Goal: Information Seeking & Learning: Learn about a topic

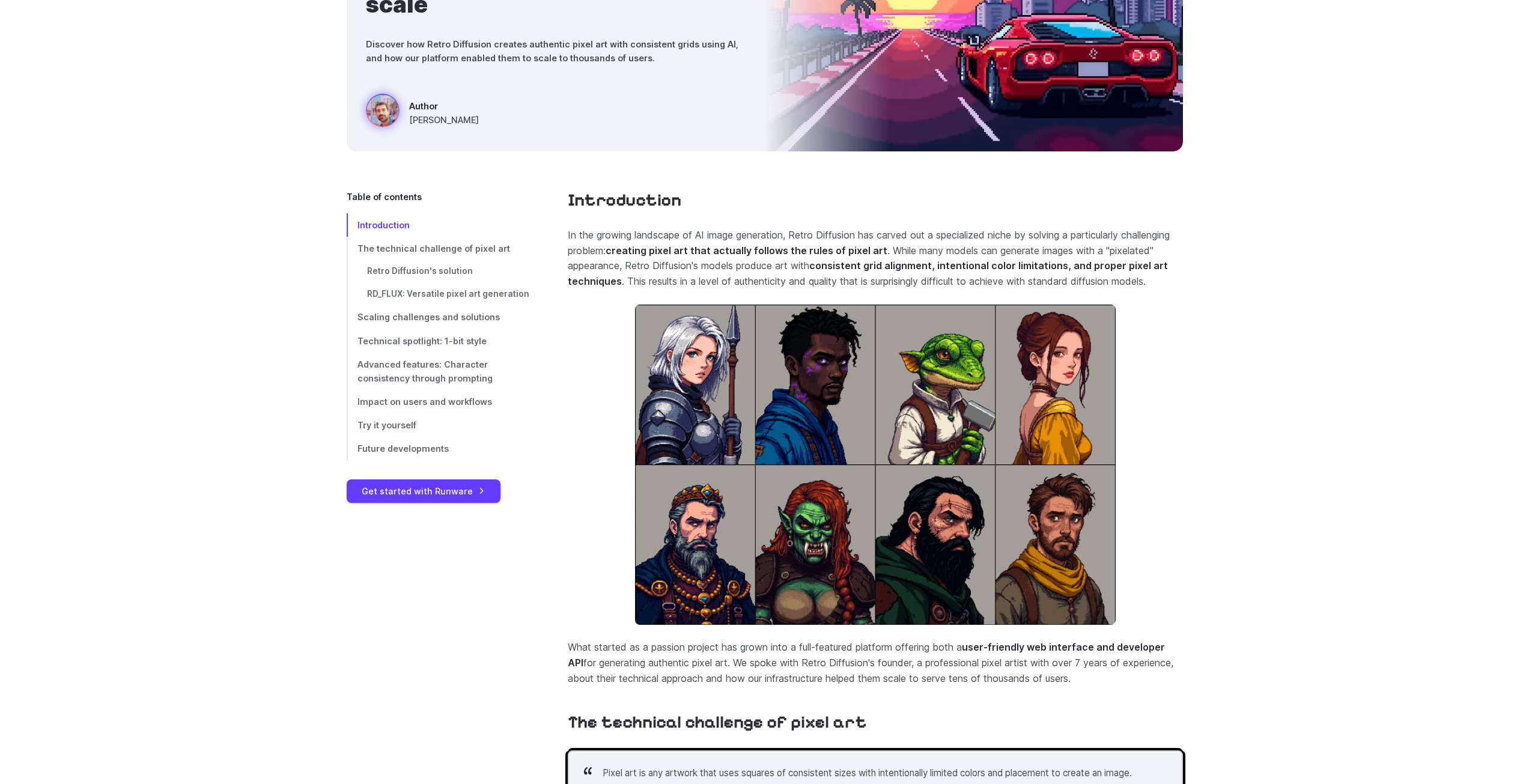
scroll to position [240, 0]
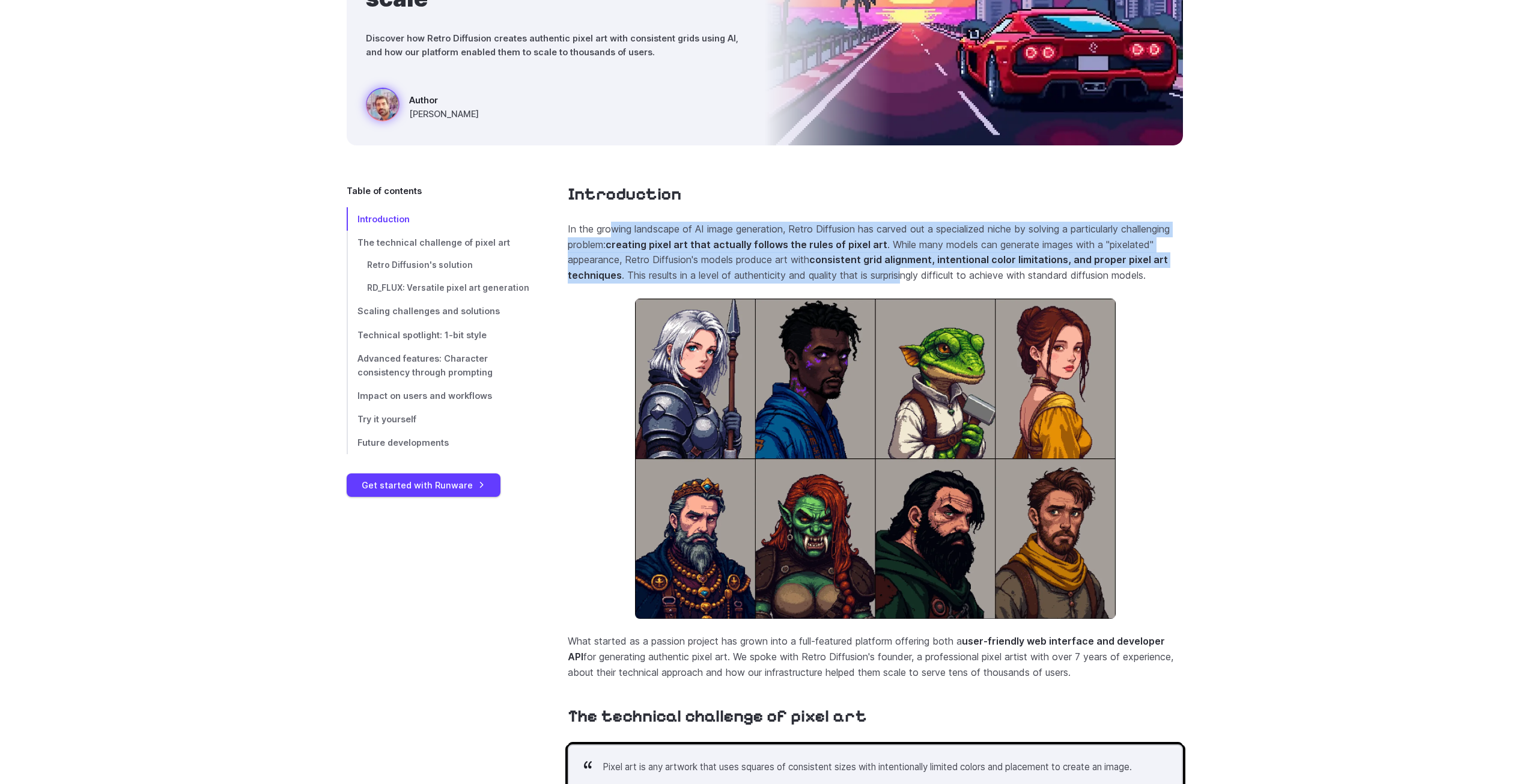
drag, startPoint x: 610, startPoint y: 229, endPoint x: 946, endPoint y: 271, distance: 338.6
click at [946, 271] on p "In the growing landscape of AI image generation, Retro Diffusion has carved out…" at bounding box center [875, 252] width 615 height 61
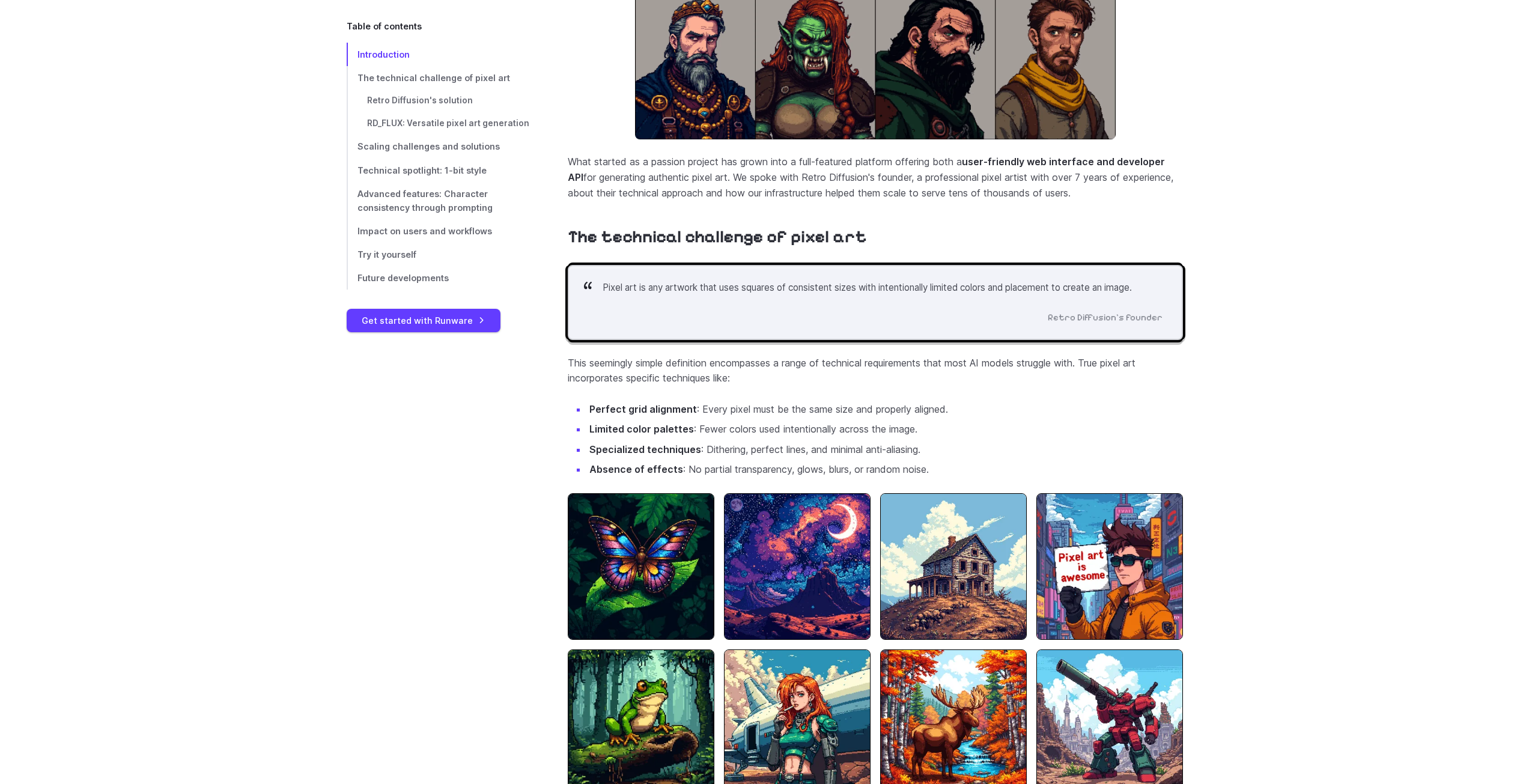
scroll to position [721, 0]
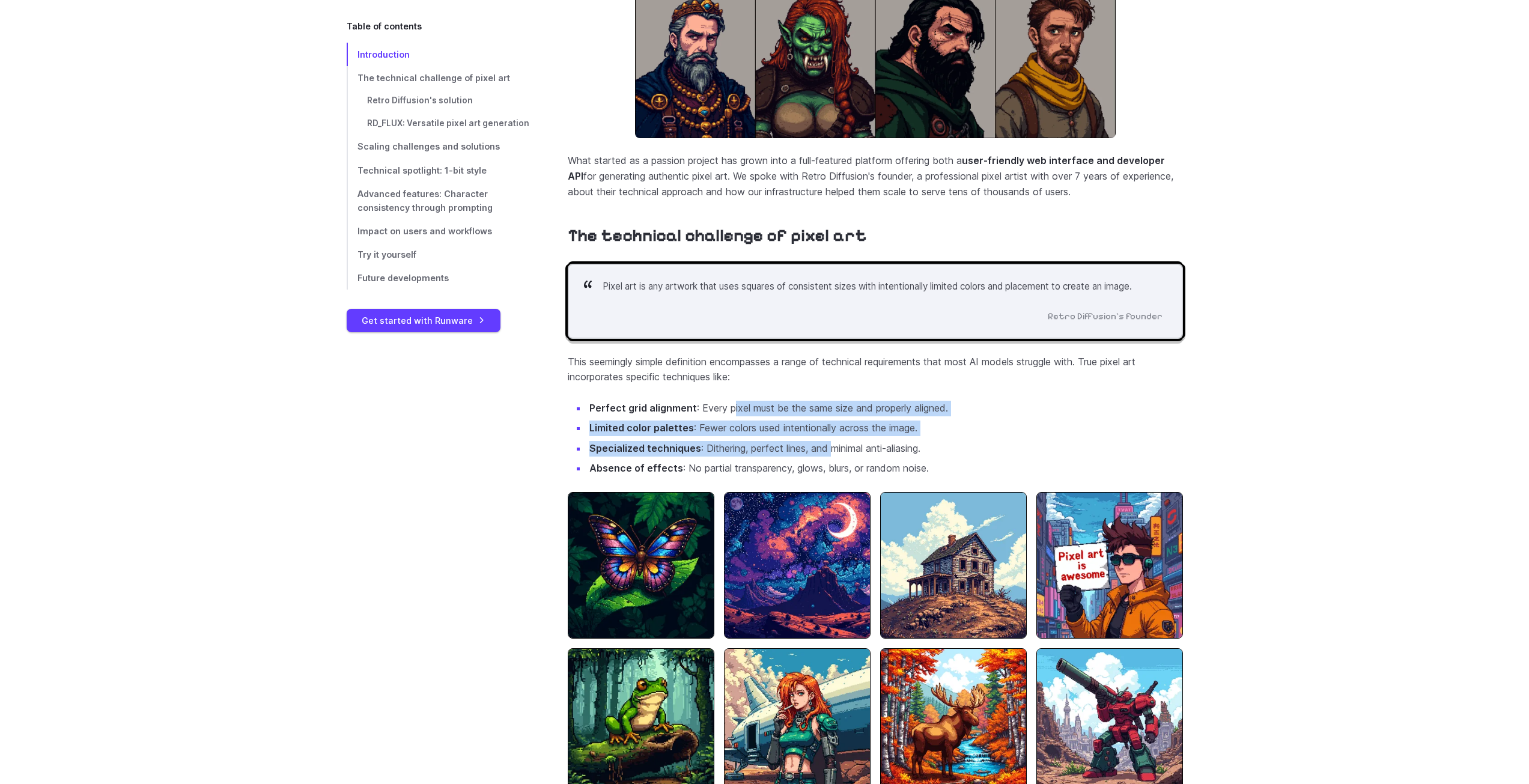
drag, startPoint x: 733, startPoint y: 414, endPoint x: 832, endPoint y: 453, distance: 106.4
click at [832, 453] on ul "Perfect grid alignment : Every pixel must be the same size and properly aligned…" at bounding box center [875, 438] width 615 height 76
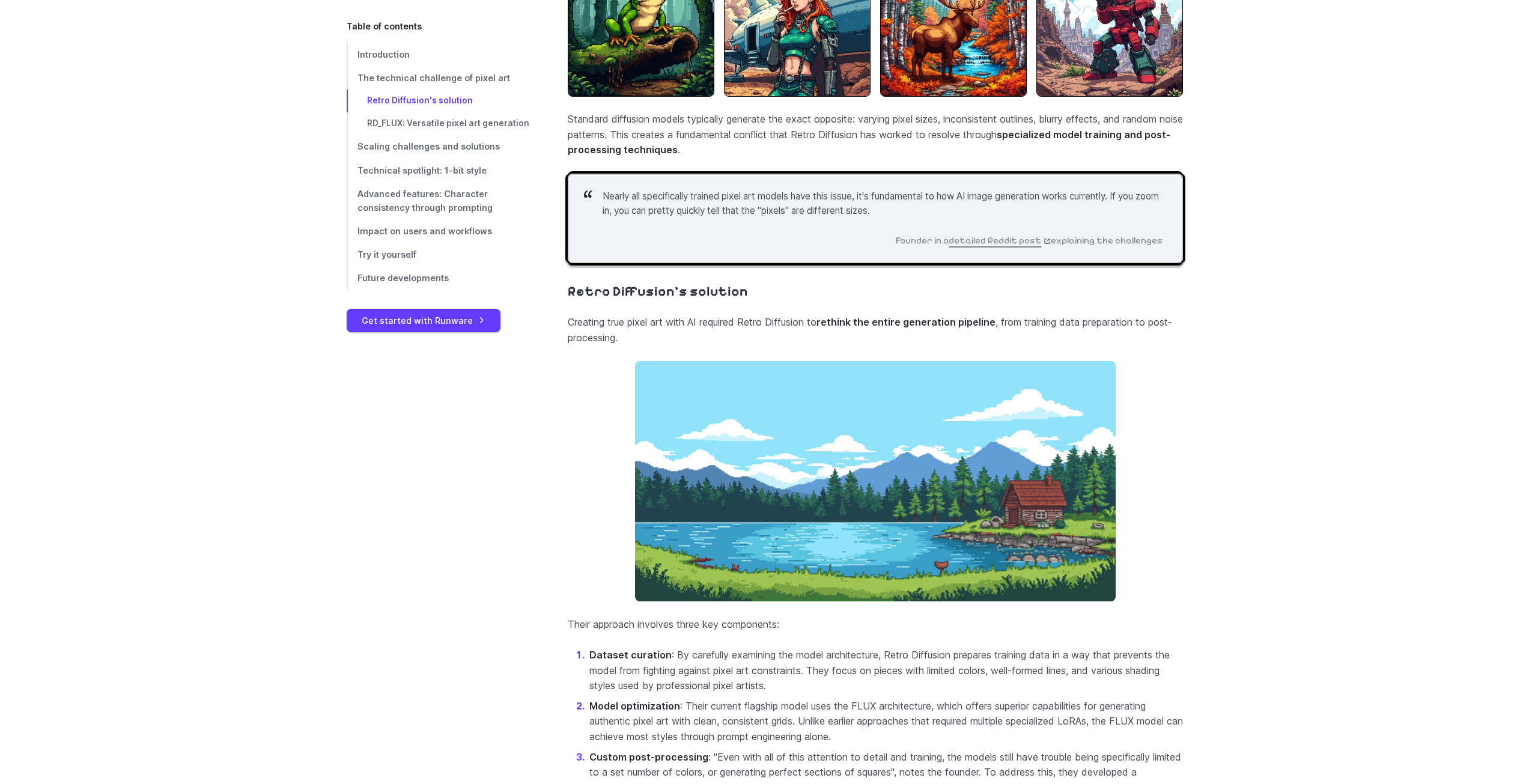
scroll to position [1381, 0]
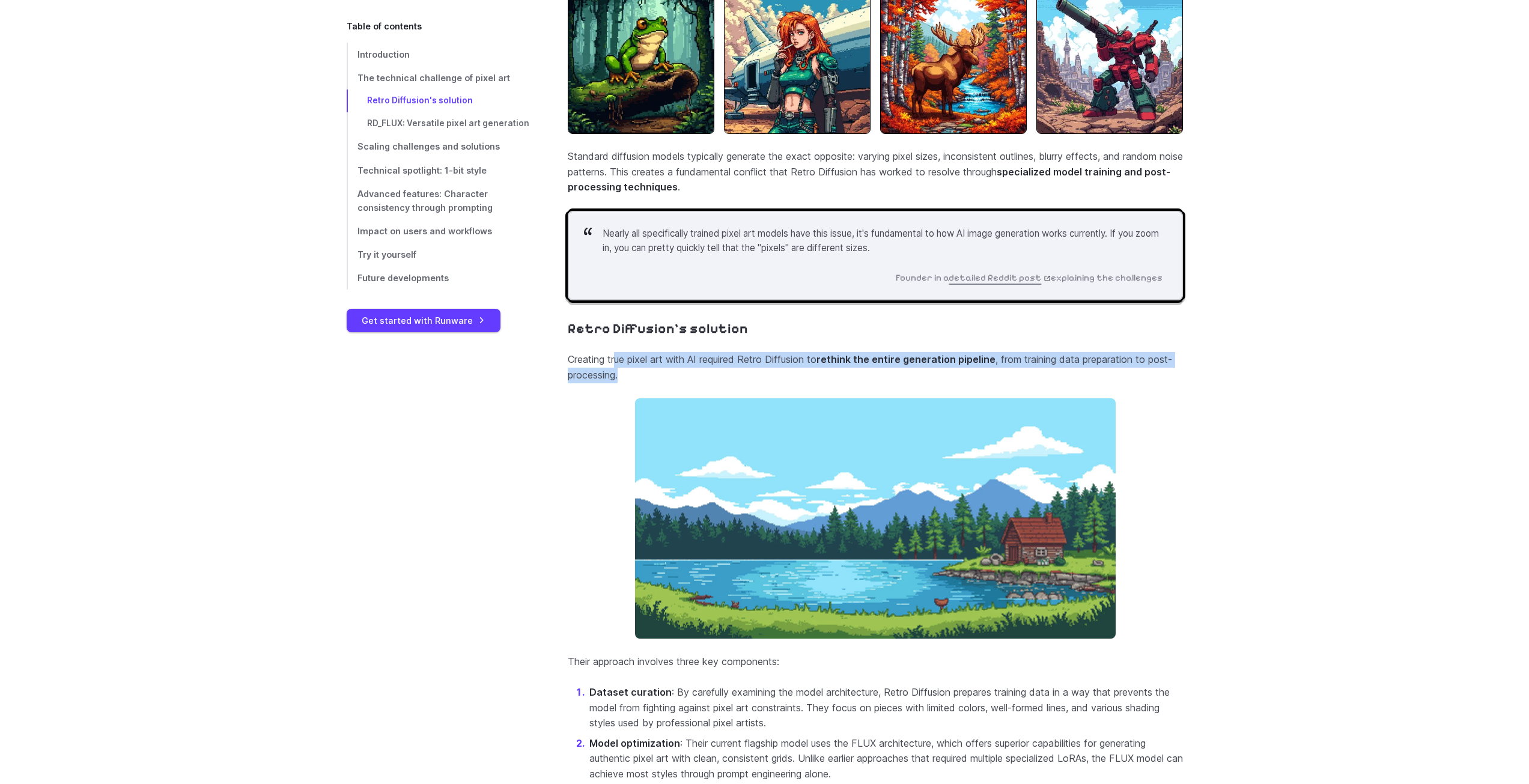
drag, startPoint x: 618, startPoint y: 367, endPoint x: 824, endPoint y: 384, distance: 206.7
click at [824, 384] on section "Retro Diffusion's solution Creating true pixel art with AI required Retro Diffu…" at bounding box center [875, 638] width 615 height 634
click at [824, 382] on p "Creating true pixel art with AI required Retro Diffusion to rethink the entire …" at bounding box center [875, 367] width 615 height 30
drag, startPoint x: 846, startPoint y: 383, endPoint x: 708, endPoint y: 371, distance: 138.5
click at [708, 371] on p "Creating true pixel art with AI required Retro Diffusion to rethink the entire …" at bounding box center [875, 367] width 615 height 30
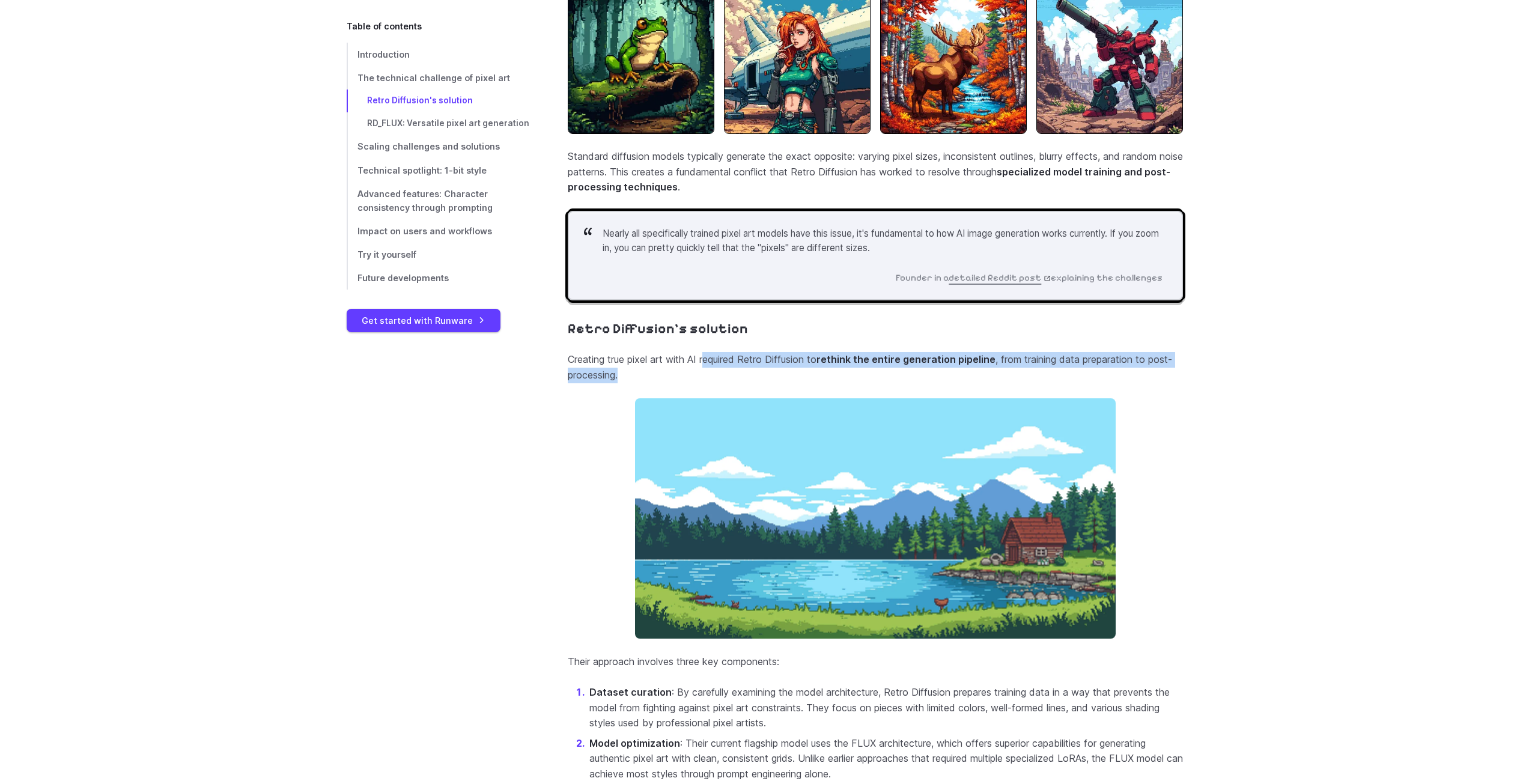
click at [708, 371] on p "Creating true pixel art with AI required Retro Diffusion to rethink the entire …" at bounding box center [875, 367] width 615 height 30
drag, startPoint x: 761, startPoint y: 373, endPoint x: 1019, endPoint y: 382, distance: 258.2
click at [1019, 382] on section "Retro Diffusion's solution Creating true pixel art with AI required Retro Diffu…" at bounding box center [875, 638] width 615 height 634
click at [1019, 382] on p "Creating true pixel art with AI required Retro Diffusion to rethink the entire …" at bounding box center [875, 367] width 615 height 30
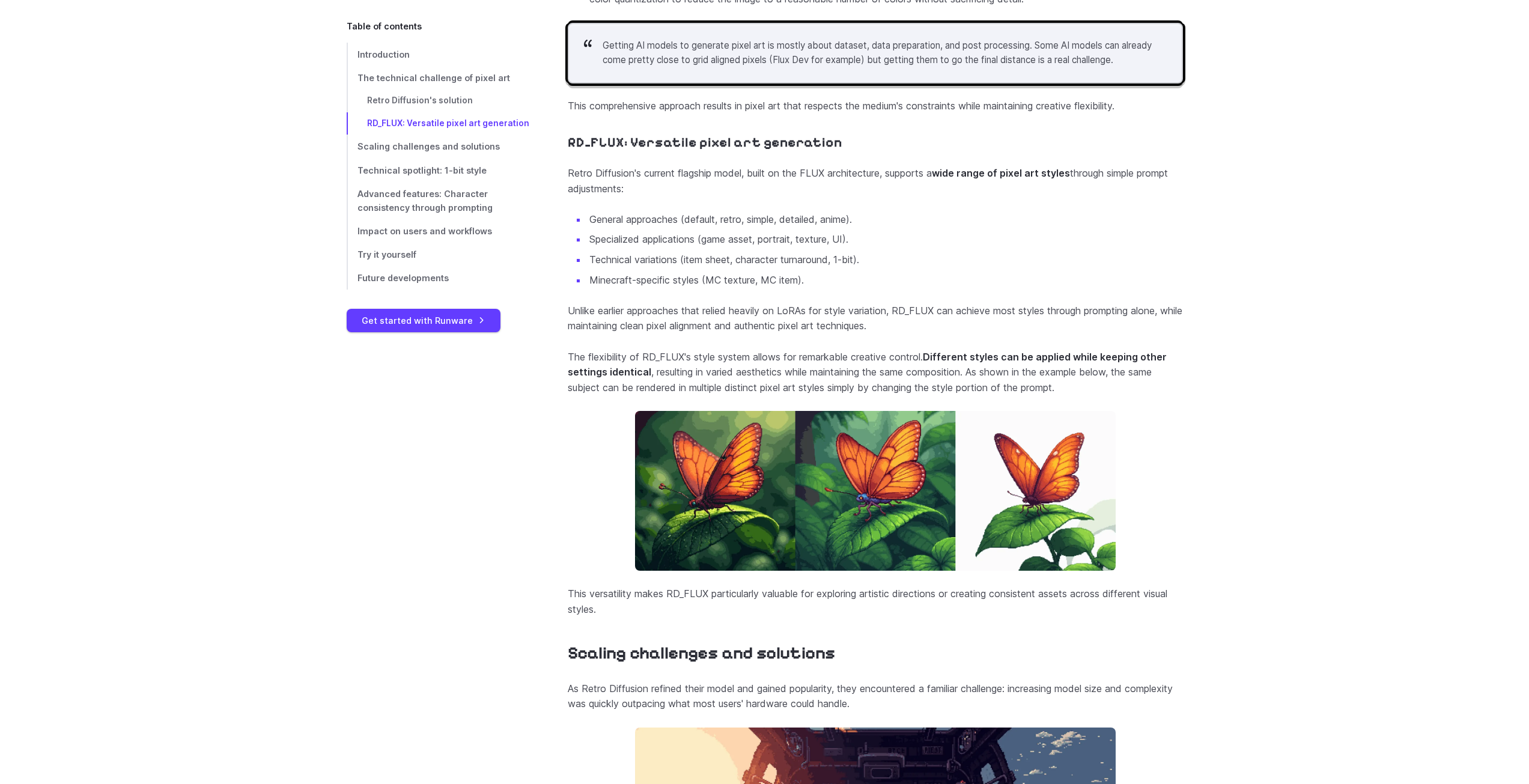
scroll to position [2522, 0]
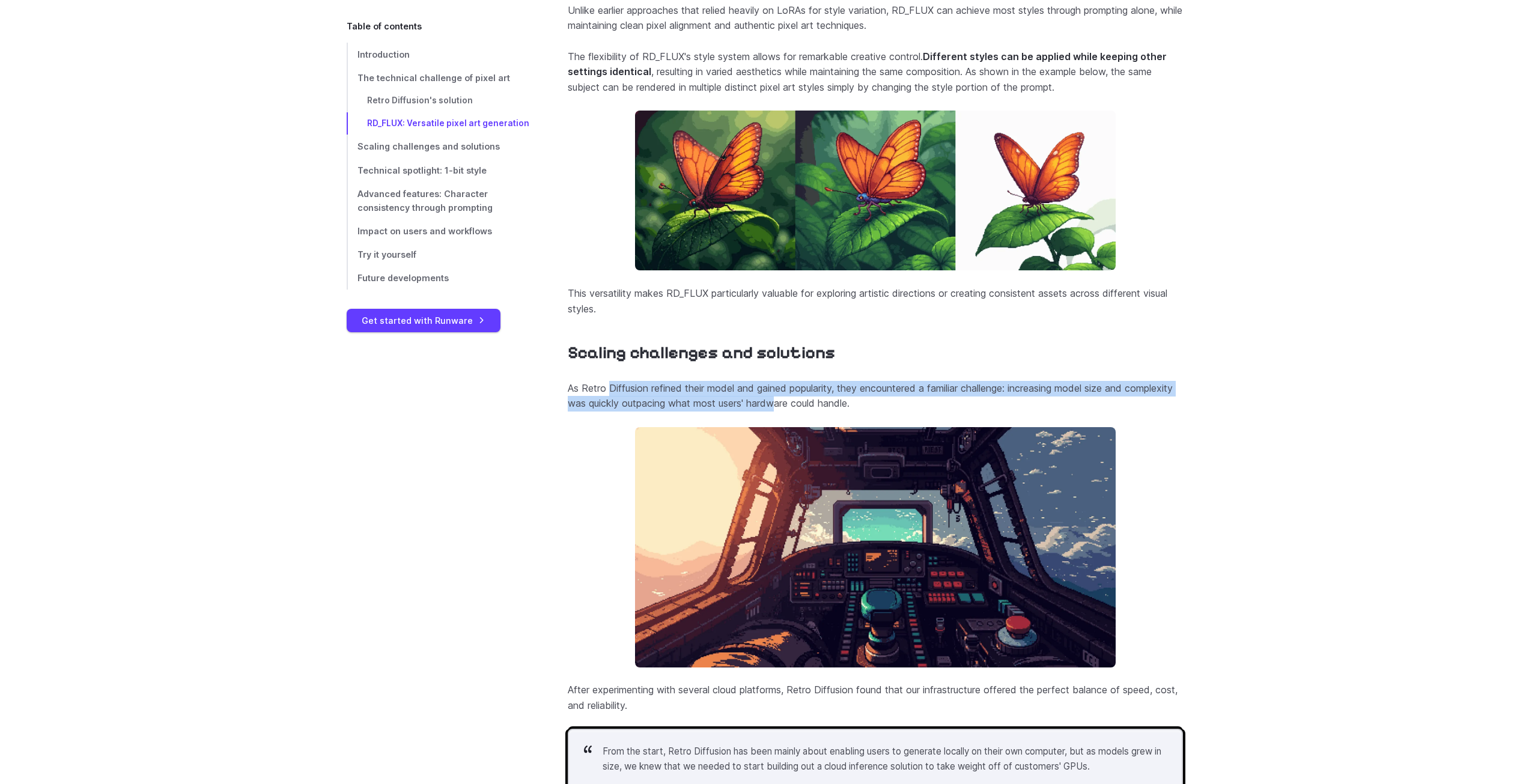
drag, startPoint x: 608, startPoint y: 413, endPoint x: 829, endPoint y: 430, distance: 221.7
click at [829, 411] on p "As Retro Diffusion refined their model and gained popularity, they encountered …" at bounding box center [875, 396] width 615 height 30
click at [827, 411] on p "As Retro Diffusion refined their model and gained popularity, they encountered …" at bounding box center [875, 396] width 615 height 30
drag, startPoint x: 828, startPoint y: 428, endPoint x: 650, endPoint y: 412, distance: 178.7
click at [650, 411] on p "As Retro Diffusion refined their model and gained popularity, they encountered …" at bounding box center [875, 396] width 615 height 30
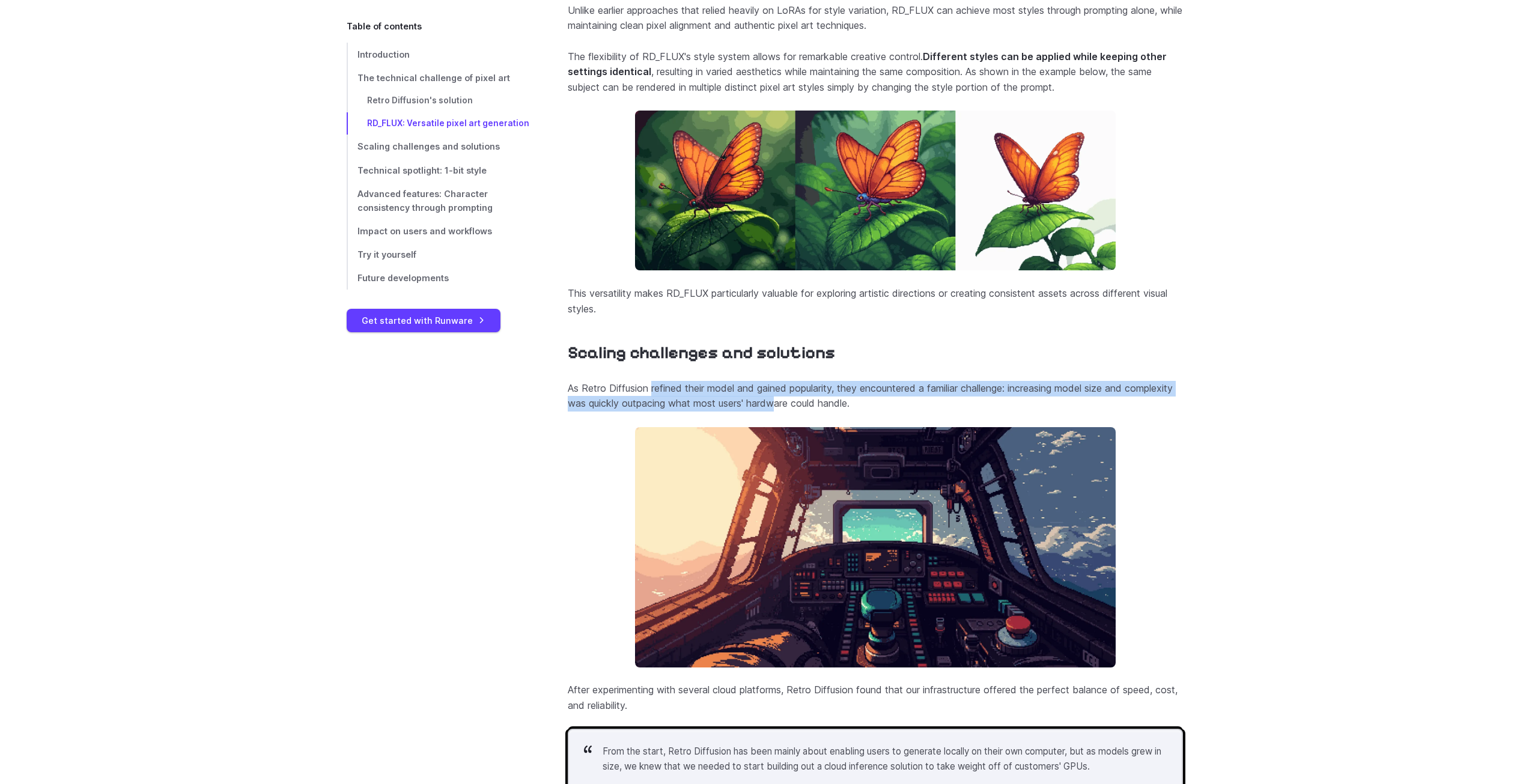
click at [650, 411] on p "As Retro Diffusion refined their model and gained popularity, they encountered …" at bounding box center [875, 396] width 615 height 30
drag, startPoint x: 650, startPoint y: 414, endPoint x: 859, endPoint y: 428, distance: 209.5
click at [859, 411] on p "As Retro Diffusion refined their model and gained popularity, they encountered …" at bounding box center [875, 396] width 615 height 30
drag, startPoint x: 854, startPoint y: 431, endPoint x: 725, endPoint y: 420, distance: 129.5
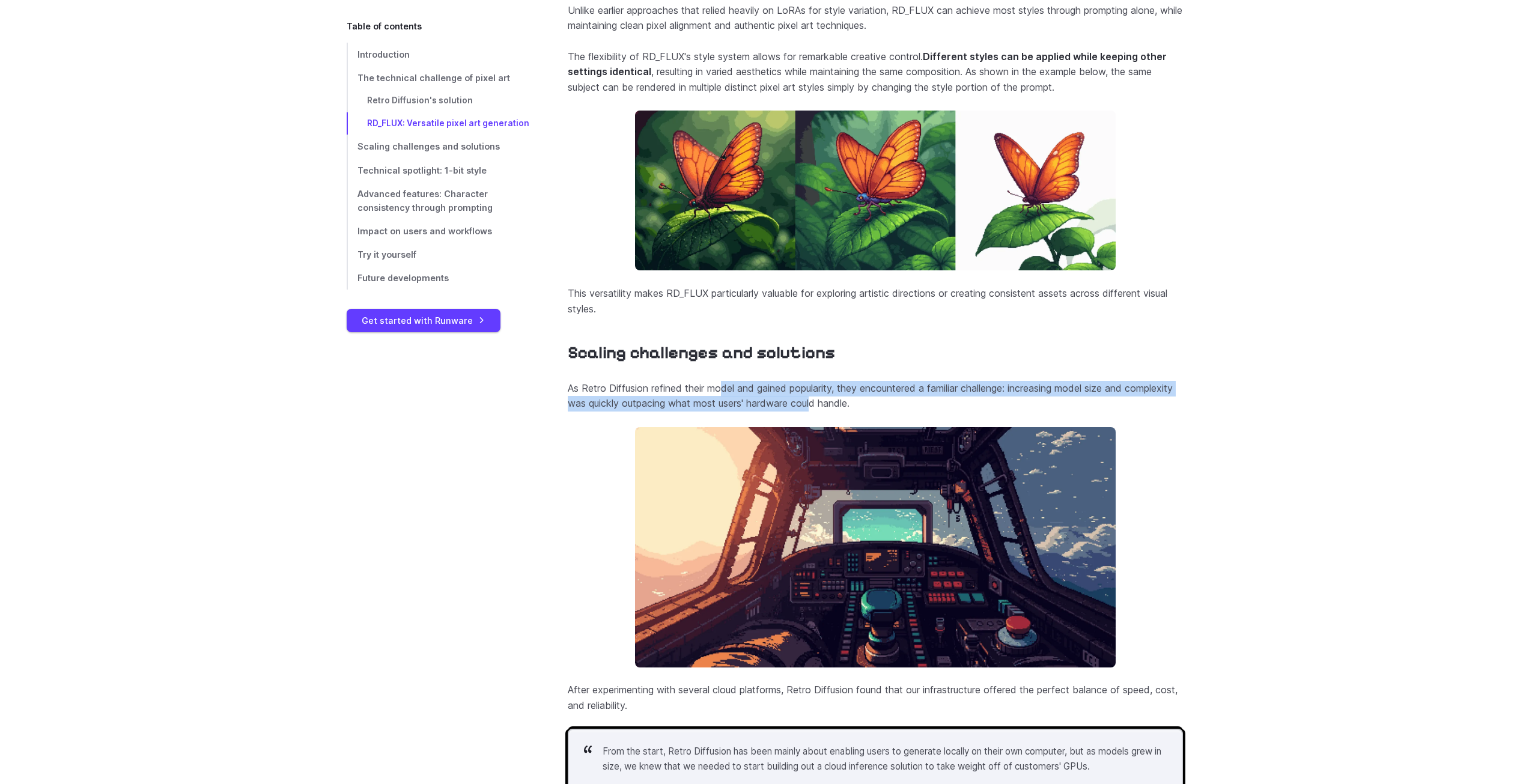
click at [724, 411] on p "As Retro Diffusion refined their model and gained popularity, they encountered …" at bounding box center [875, 396] width 615 height 30
click at [727, 411] on p "As Retro Diffusion refined their model and gained popularity, they encountered …" at bounding box center [875, 396] width 615 height 30
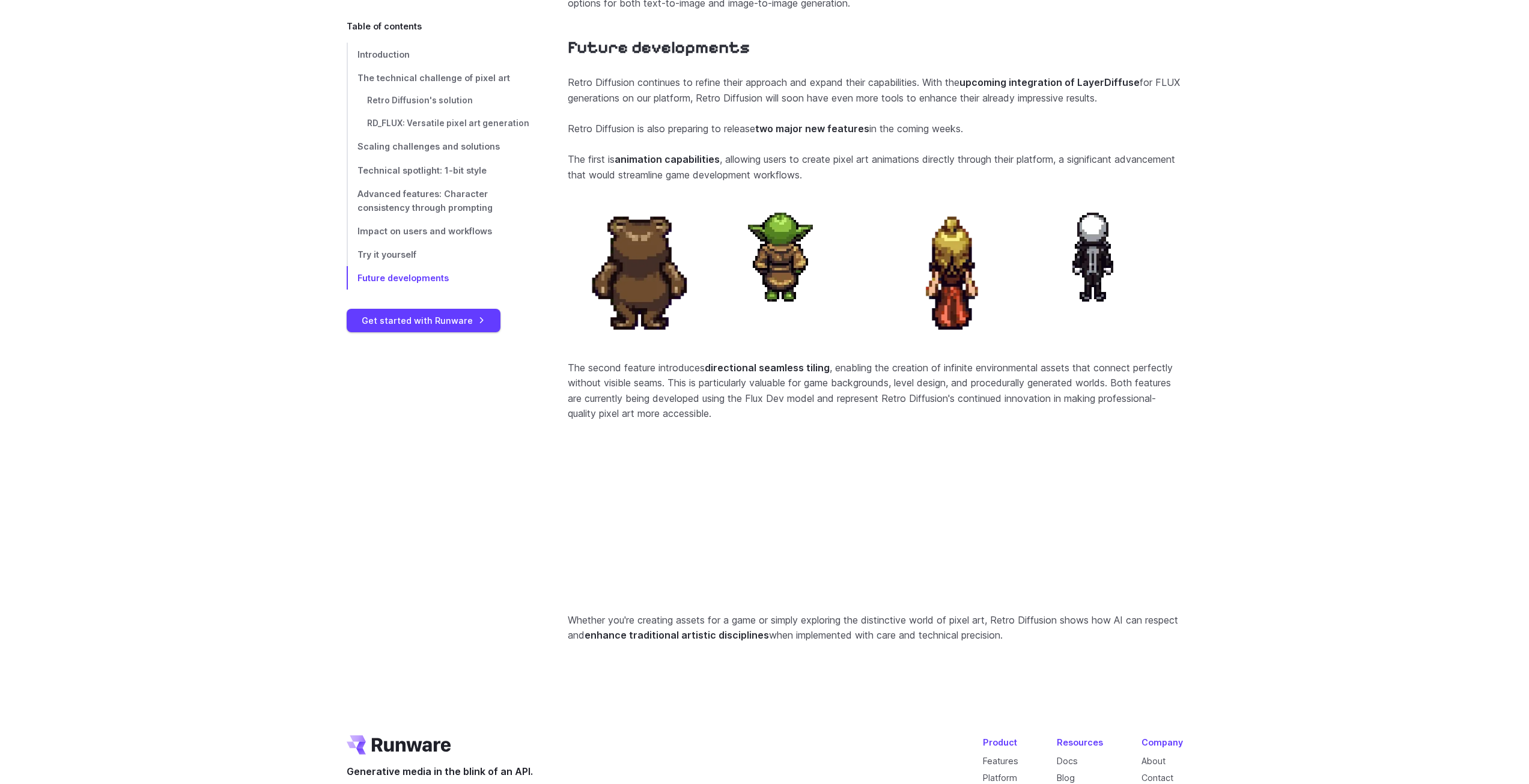
scroll to position [4963, 0]
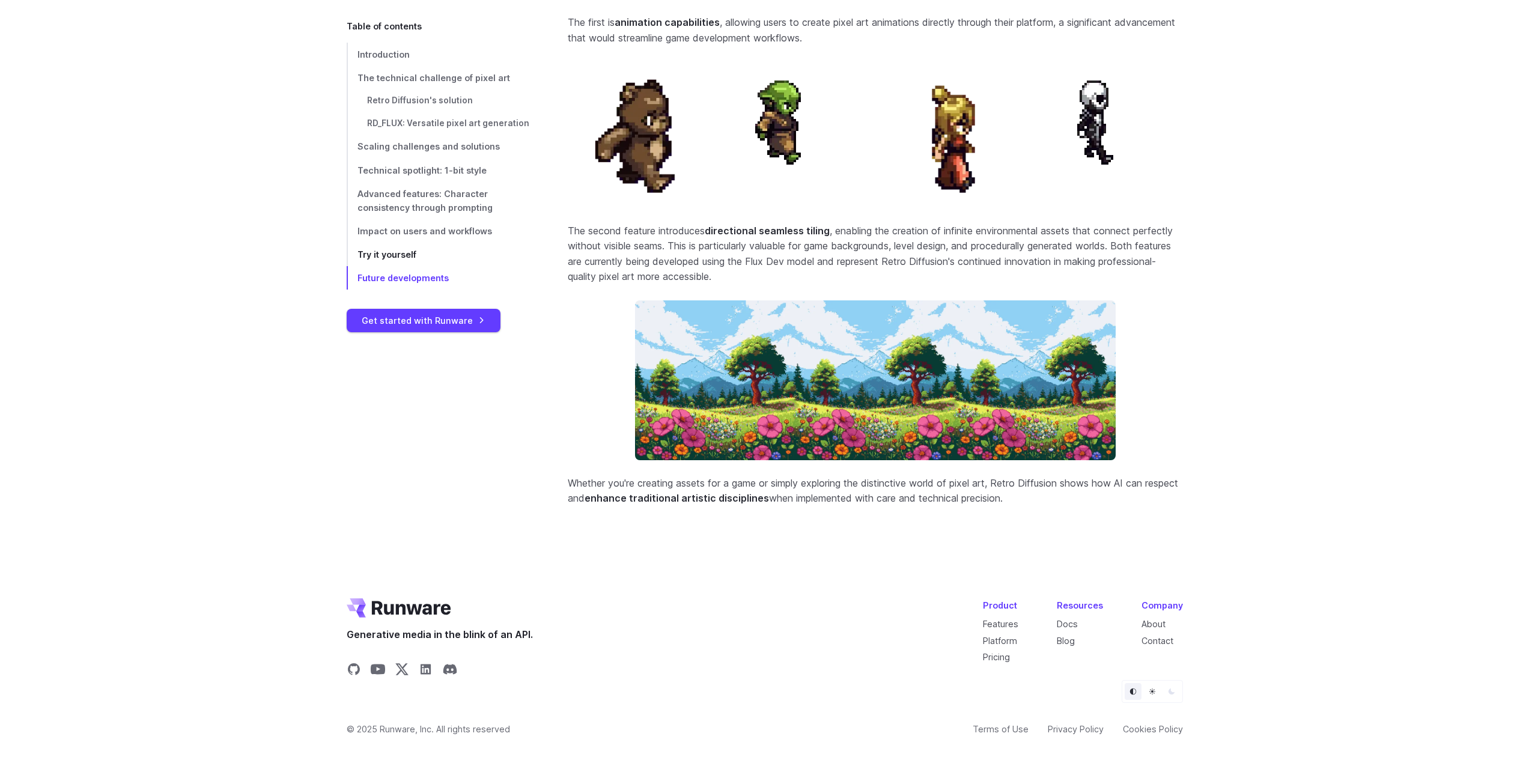
click at [387, 257] on span "Try it yourself" at bounding box center [387, 254] width 59 height 10
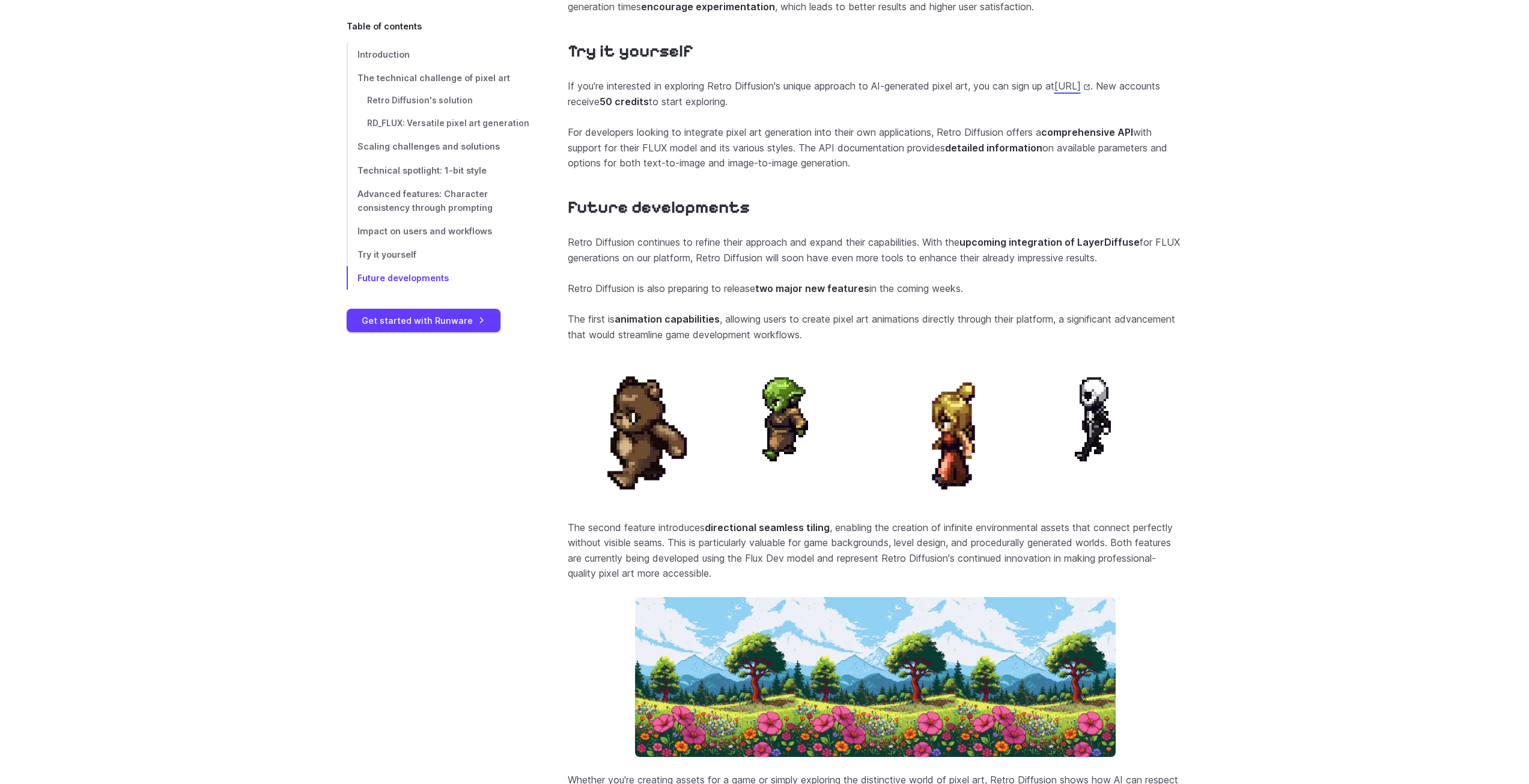
scroll to position [4631, 0]
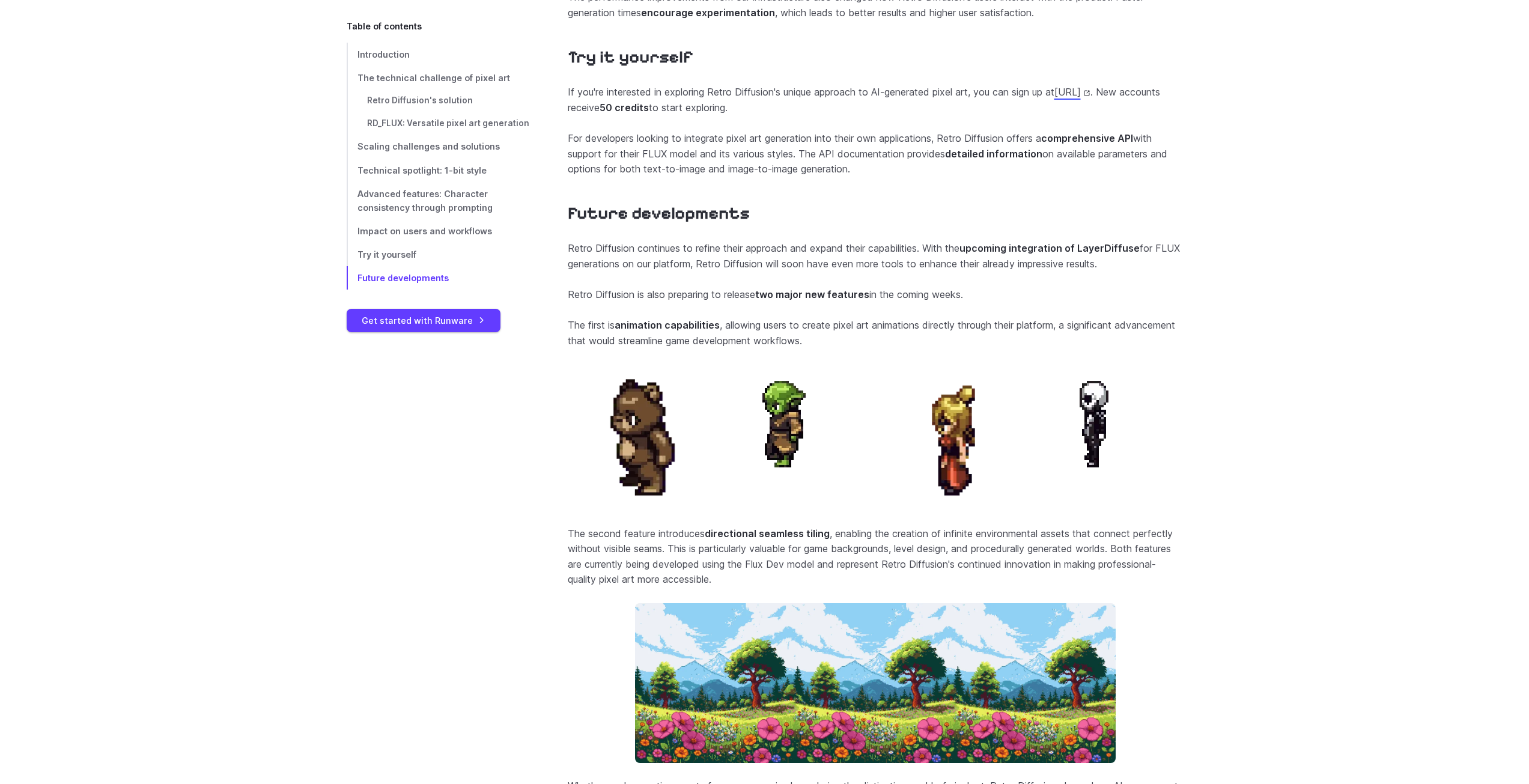
drag, startPoint x: 708, startPoint y: 119, endPoint x: 949, endPoint y: 130, distance: 241.3
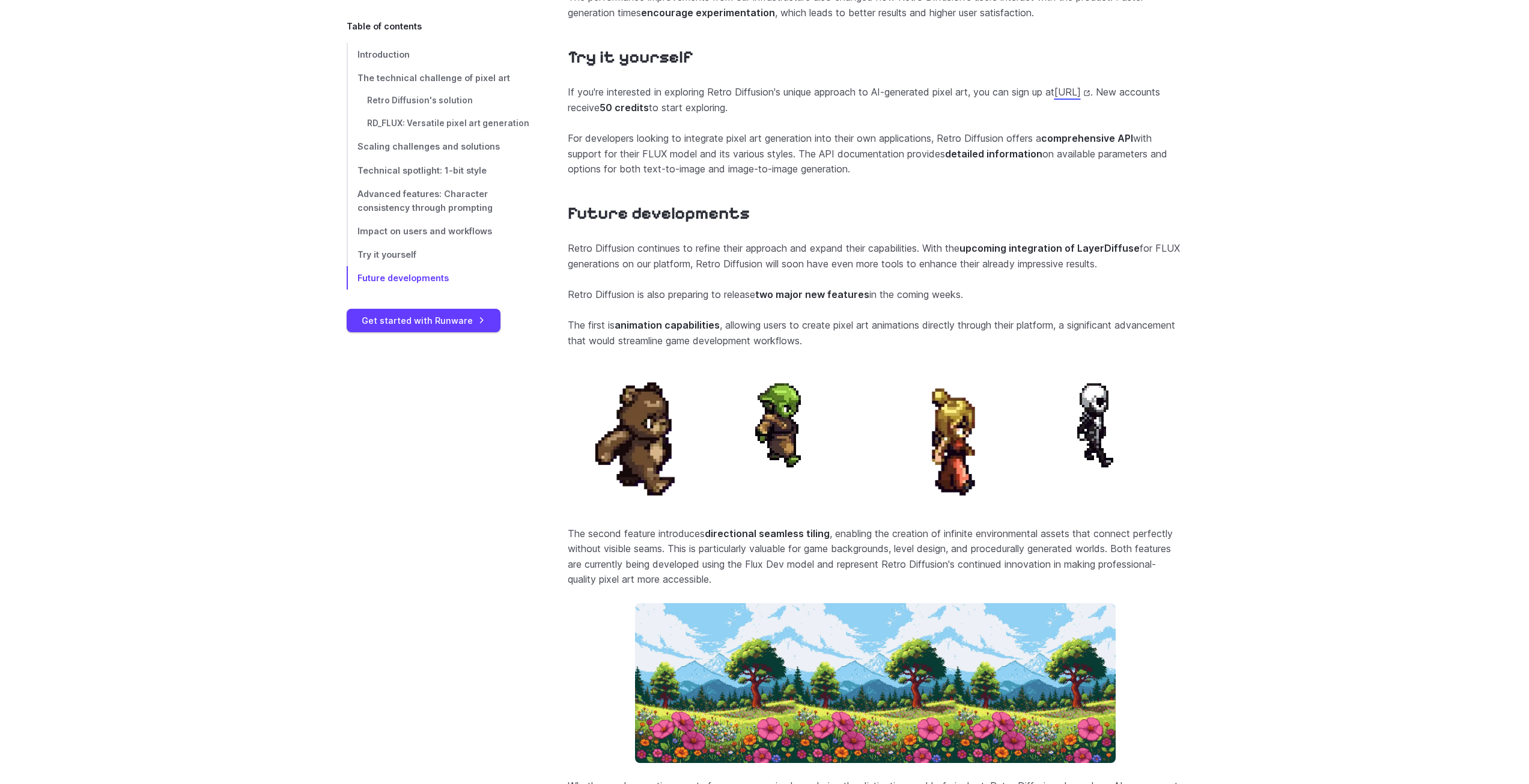
click at [949, 115] on p "If you're interested in exploring Retro Diffusion's unique approach to AI-gener…" at bounding box center [875, 100] width 615 height 30
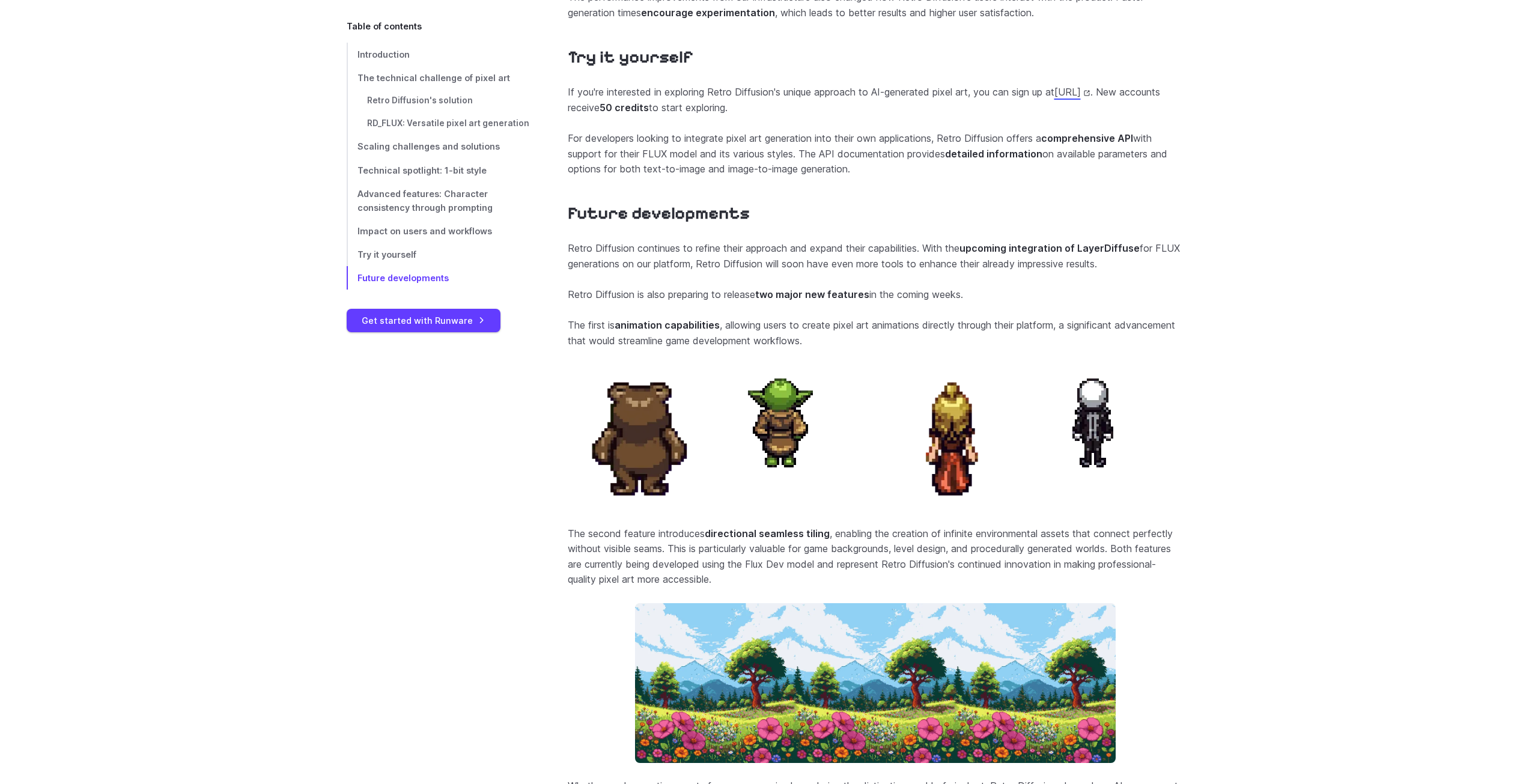
click at [949, 115] on p "If you're interested in exploring Retro Diffusion's unique approach to AI-gener…" at bounding box center [875, 100] width 615 height 30
drag, startPoint x: 966, startPoint y: 130, endPoint x: 875, endPoint y: 119, distance: 91.7
click at [875, 115] on p "If you're interested in exploring Retro Diffusion's unique approach to AI-gener…" at bounding box center [875, 100] width 615 height 30
click at [876, 115] on p "If you're interested in exploring Retro Diffusion's unique approach to AI-gener…" at bounding box center [875, 100] width 615 height 30
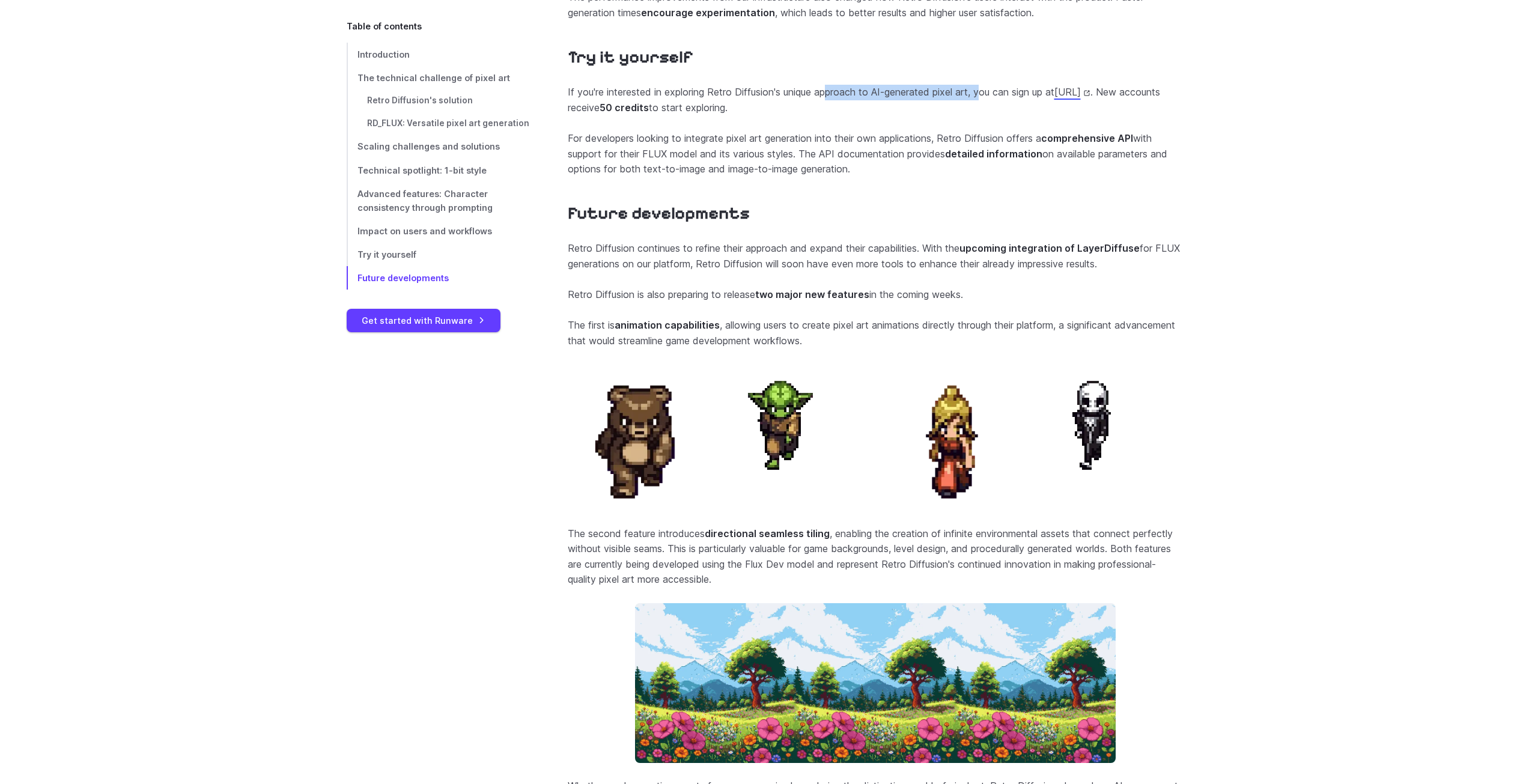
drag, startPoint x: 868, startPoint y: 117, endPoint x: 988, endPoint y: 126, distance: 120.3
click at [988, 115] on p "If you're interested in exploring Retro Diffusion's unique approach to AI-gener…" at bounding box center [875, 100] width 615 height 30
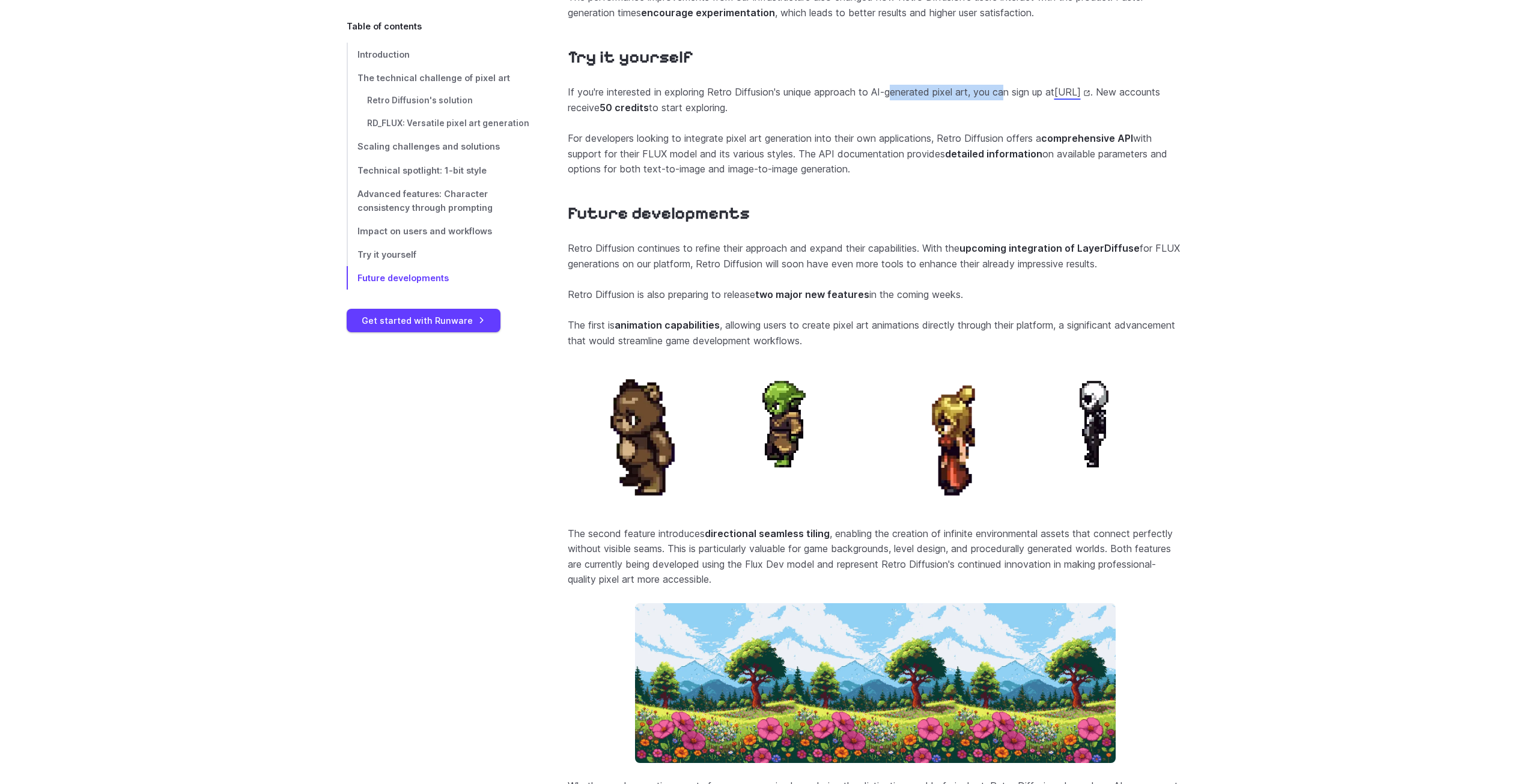
drag, startPoint x: 1011, startPoint y: 128, endPoint x: 895, endPoint y: 113, distance: 117.0
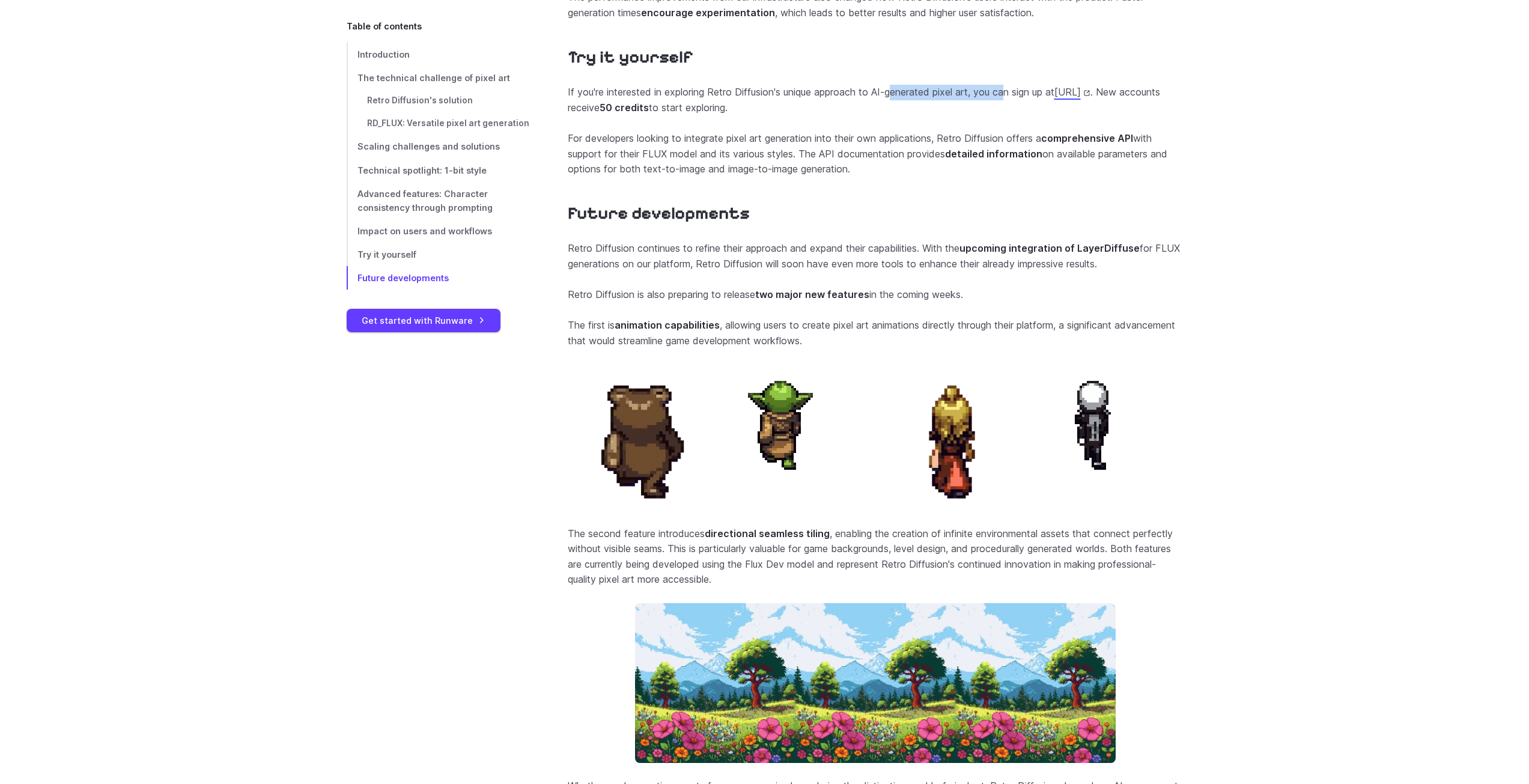
click at [895, 113] on section "Try it yourself If you're interested in exploring Retro Diffusion's unique appr…" at bounding box center [875, 112] width 615 height 130
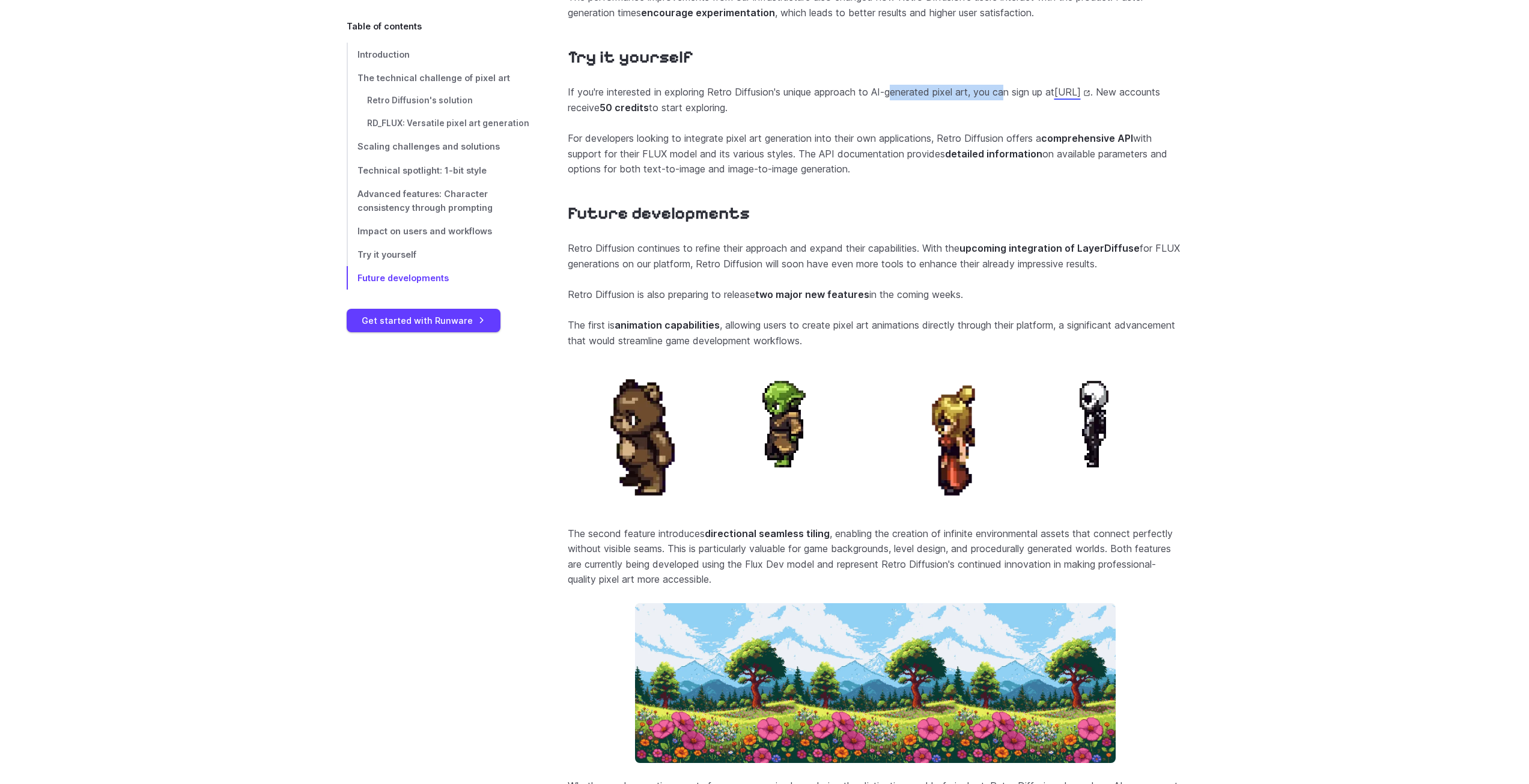
click at [895, 113] on section "Try it yourself If you're interested in exploring Retro Diffusion's unique appr…" at bounding box center [875, 112] width 615 height 130
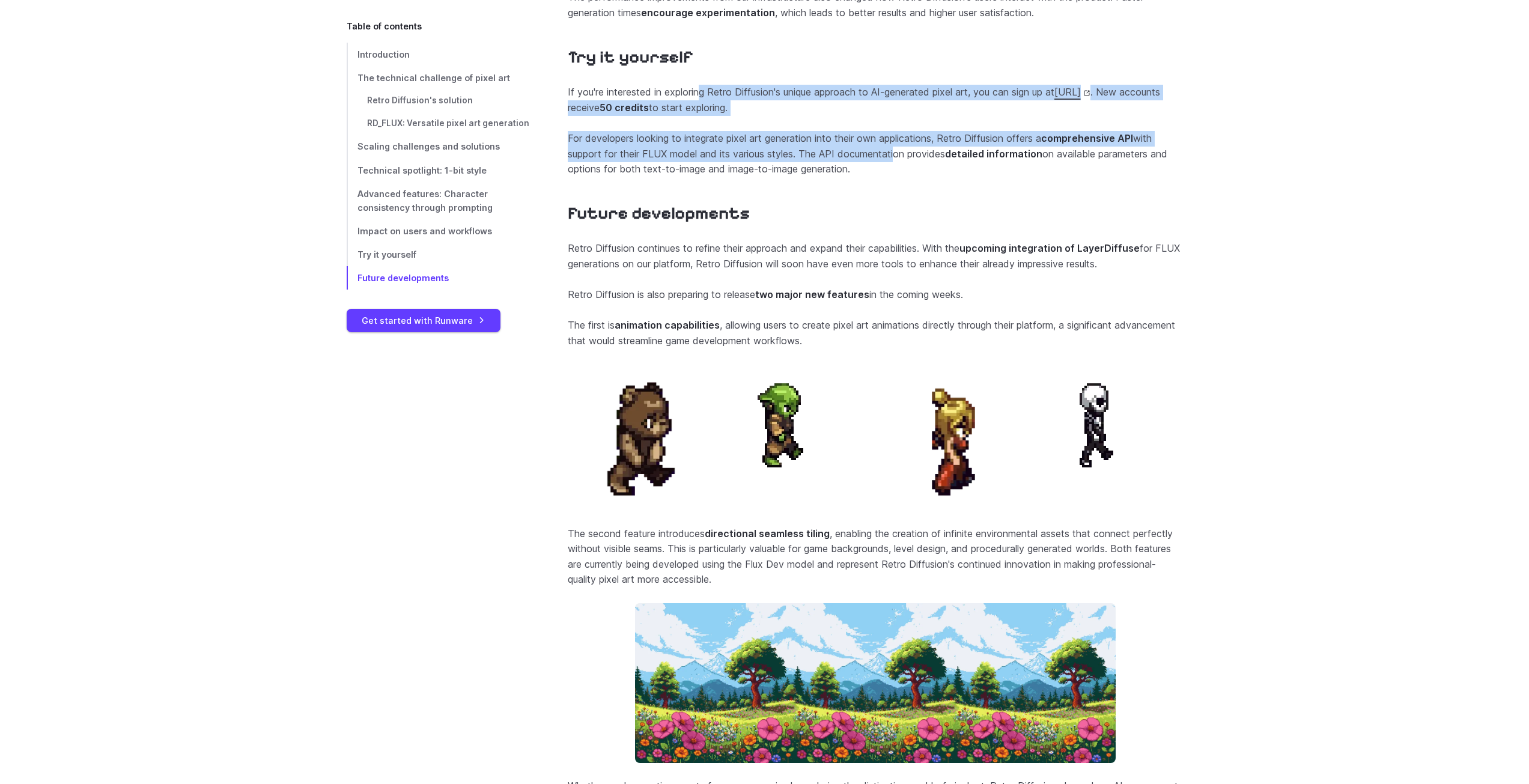
drag, startPoint x: 702, startPoint y: 116, endPoint x: 895, endPoint y: 182, distance: 204.0
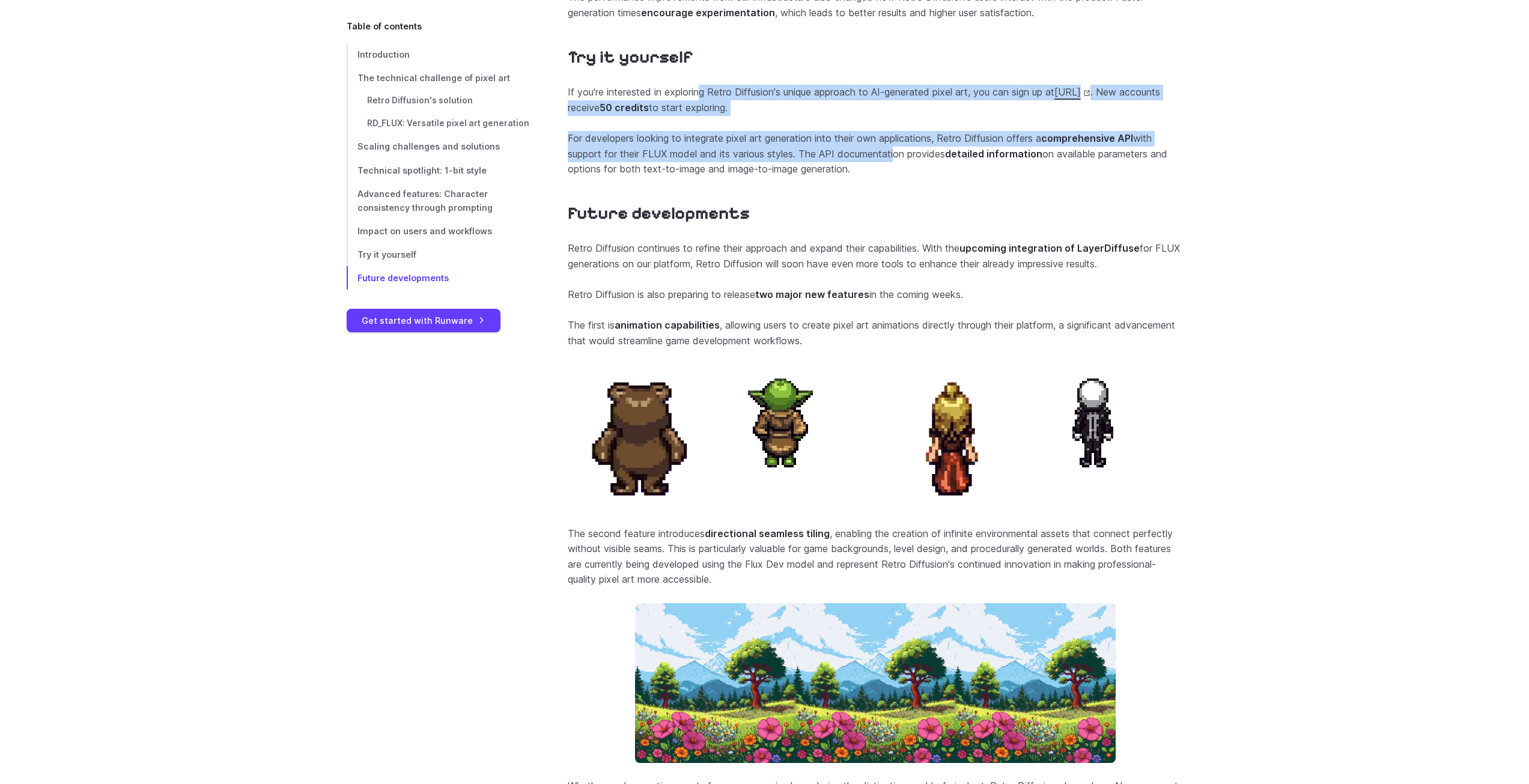
click at [895, 177] on section "Try it yourself If you're interested in exploring Retro Diffusion's unique appr…" at bounding box center [875, 112] width 615 height 130
click at [897, 177] on p "For developers looking to integrate pixel art generation into their own applica…" at bounding box center [875, 154] width 615 height 46
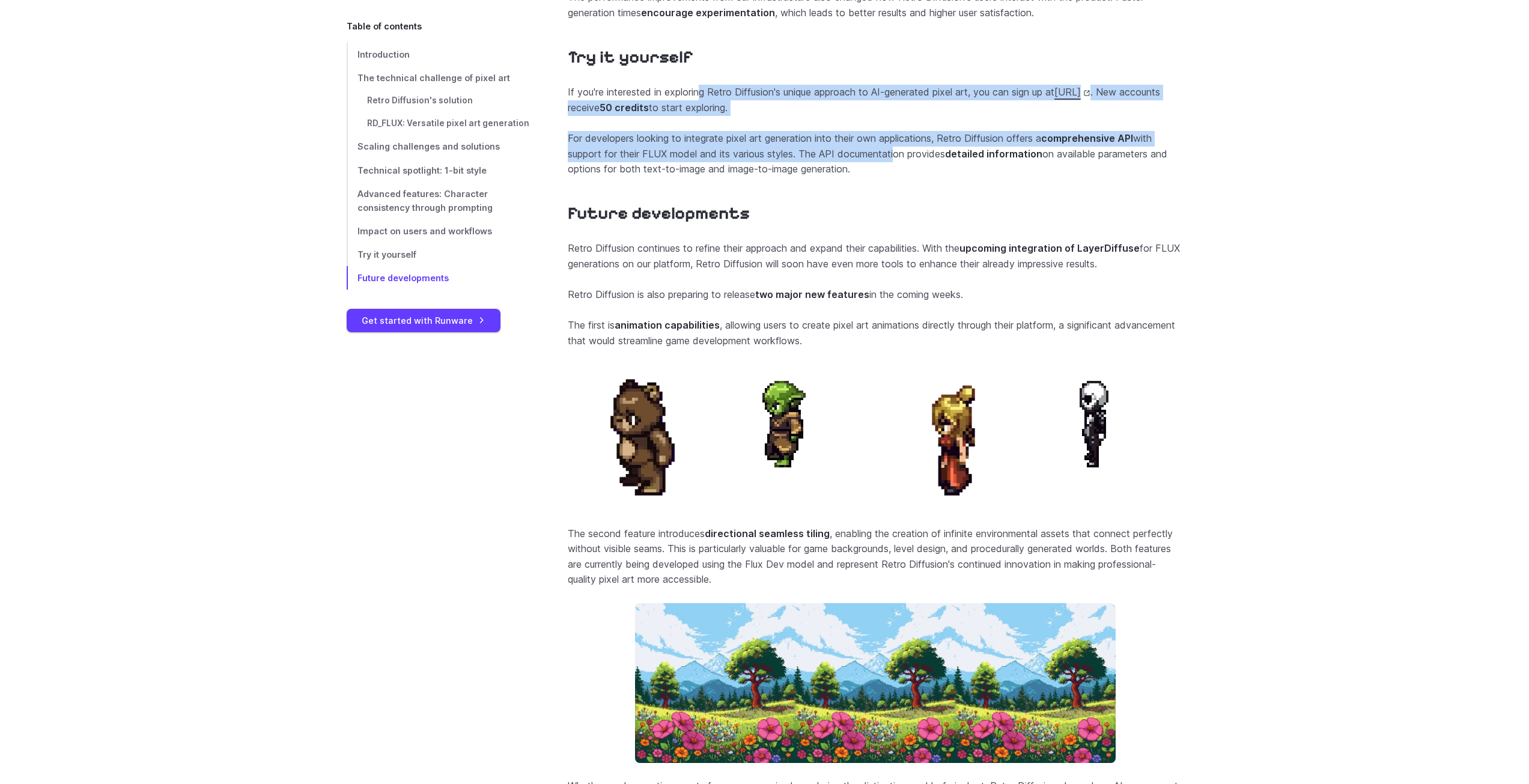
click at [1054, 98] on link "[URL]" at bounding box center [1072, 91] width 36 height 12
